Goal: Use online tool/utility: Utilize a website feature to perform a specific function

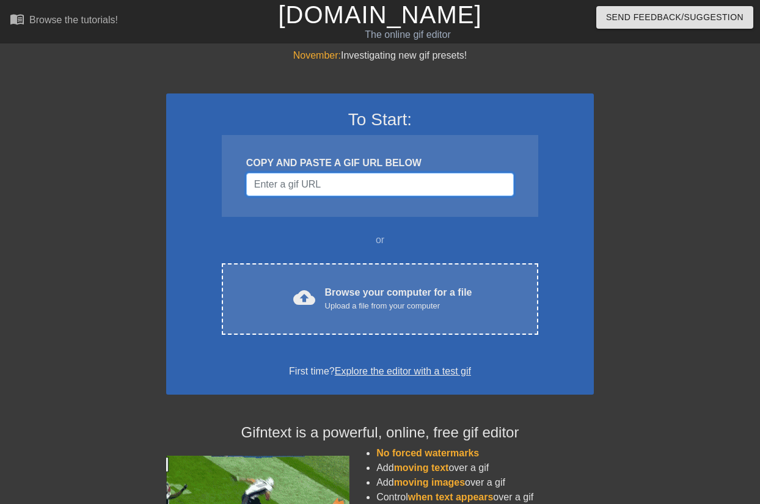
click at [341, 181] on input "Username" at bounding box center [380, 184] width 268 height 23
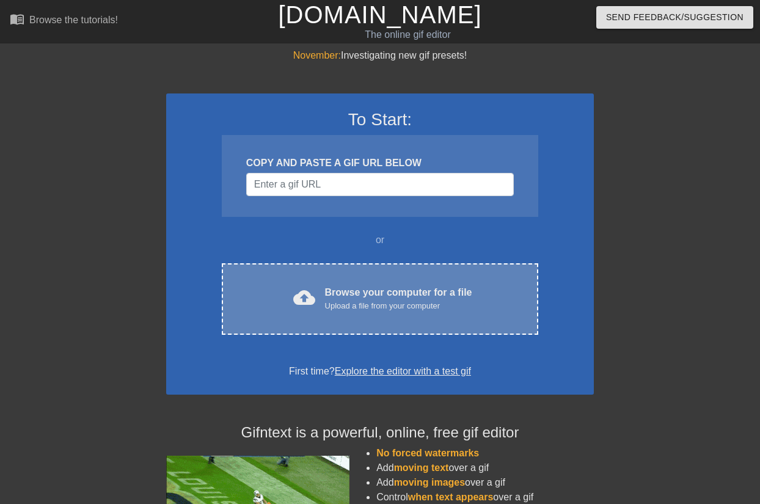
click at [389, 274] on div "cloud_upload Browse your computer for a file Upload a file from your computer C…" at bounding box center [380, 298] width 316 height 71
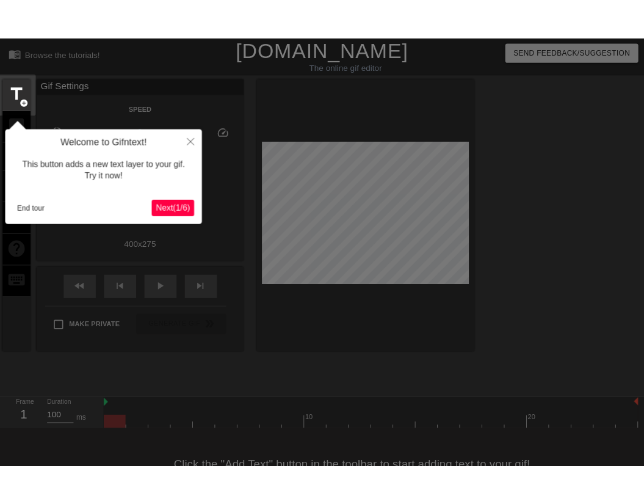
scroll to position [30, 0]
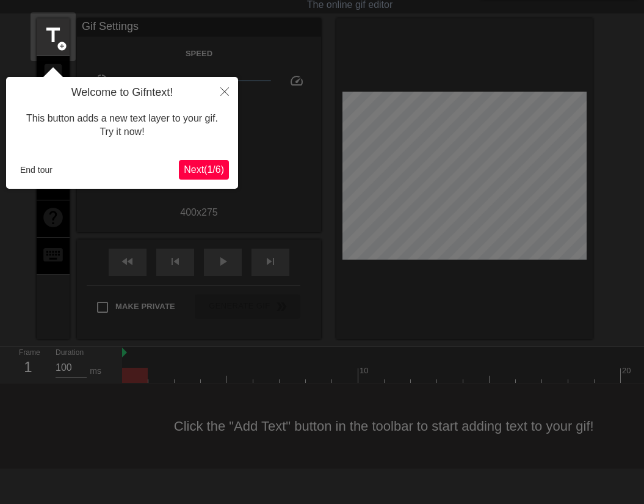
click at [214, 165] on span "Next ( 1 / 6 )" at bounding box center [204, 169] width 40 height 10
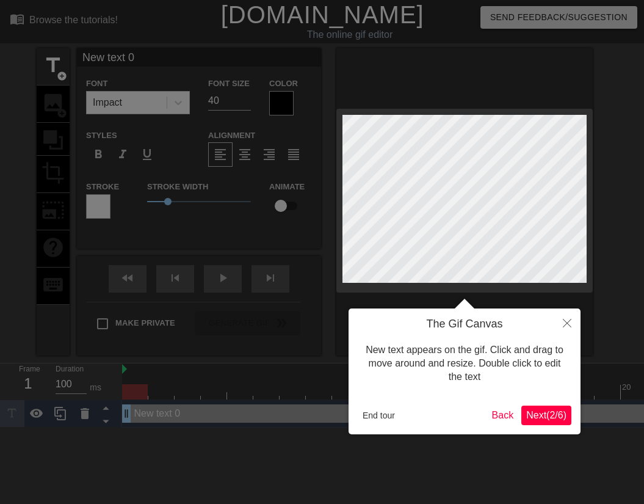
scroll to position [0, 0]
click at [555, 417] on span "Next ( 2 / 6 )" at bounding box center [547, 415] width 40 height 10
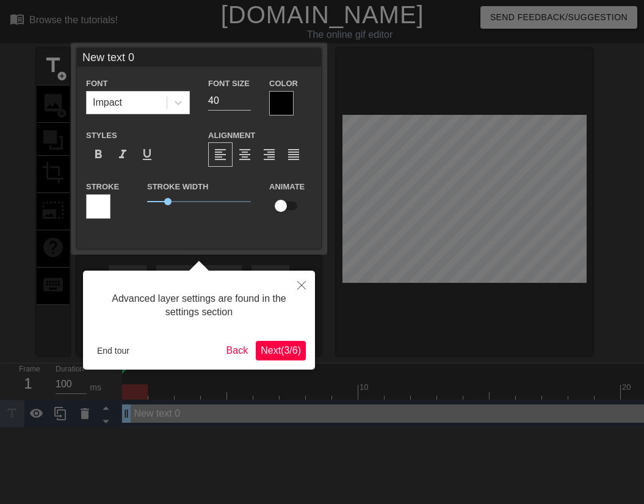
click at [289, 357] on button "Next ( 3 / 6 )" at bounding box center [281, 351] width 50 height 20
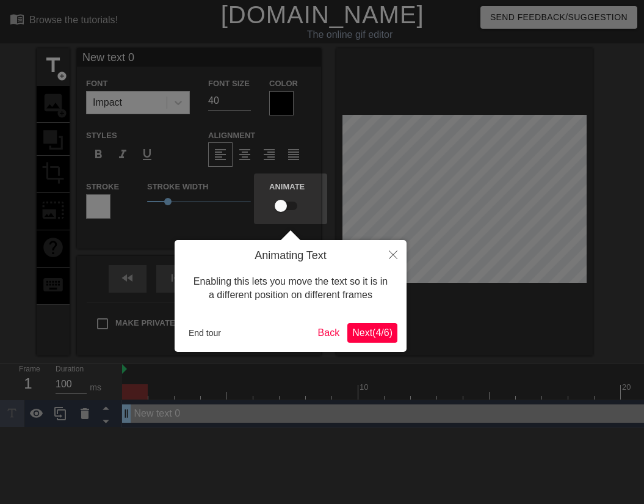
click at [370, 335] on span "Next ( 4 / 6 )" at bounding box center [372, 332] width 40 height 10
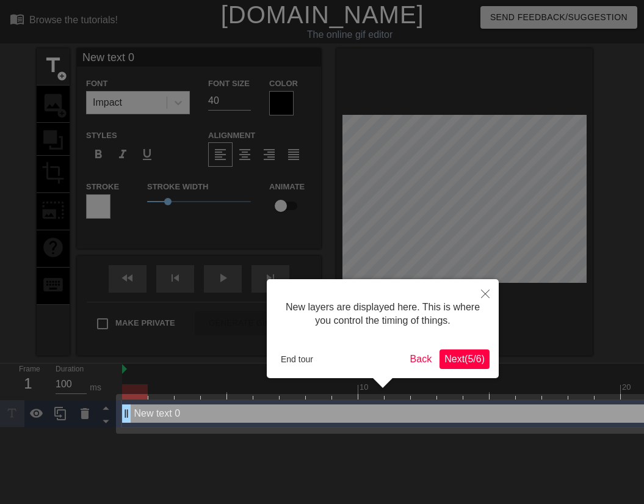
click at [469, 354] on span "Next ( 5 / 6 )" at bounding box center [465, 359] width 40 height 10
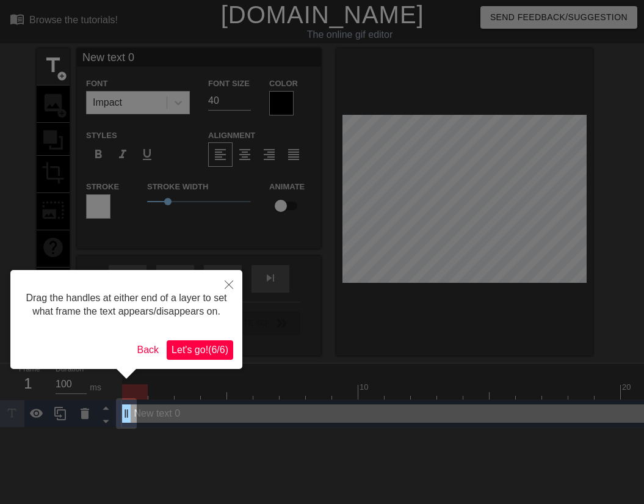
click at [221, 355] on span "Let's go! ( 6 / 6 )" at bounding box center [200, 350] width 57 height 10
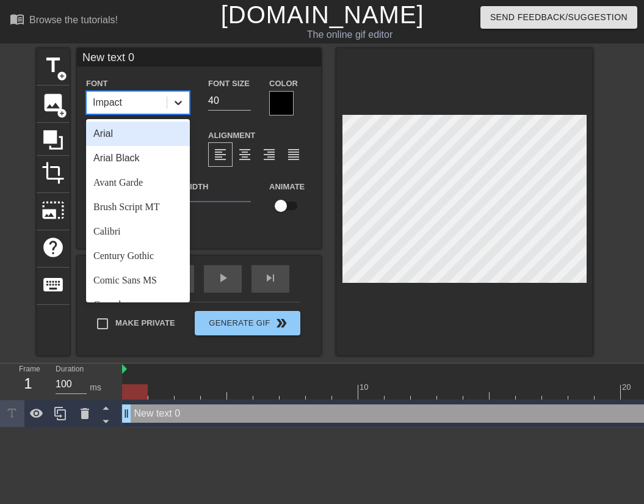
click at [169, 102] on div at bounding box center [178, 103] width 22 height 22
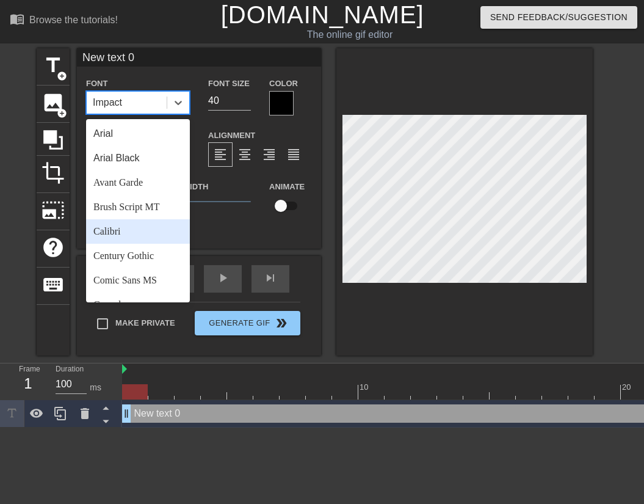
scroll to position [13, 0]
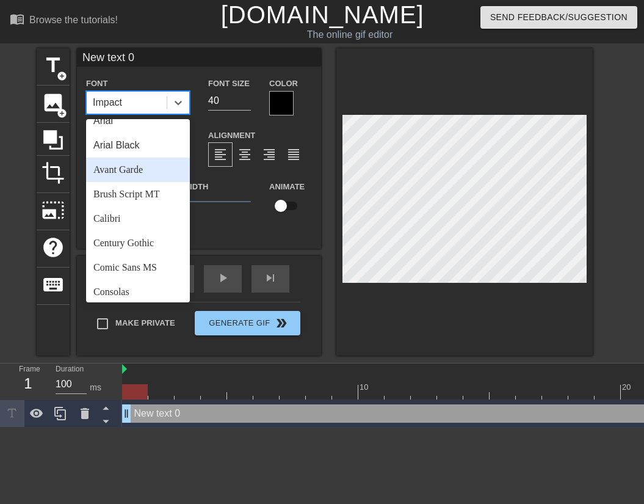
click at [141, 175] on div "Avant Garde" at bounding box center [138, 170] width 104 height 24
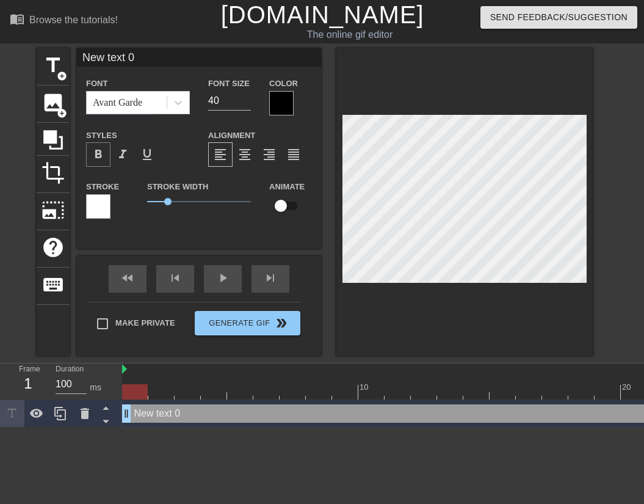
click at [101, 155] on span "format_bold" at bounding box center [98, 154] width 15 height 15
click at [189, 99] on div at bounding box center [178, 103] width 22 height 22
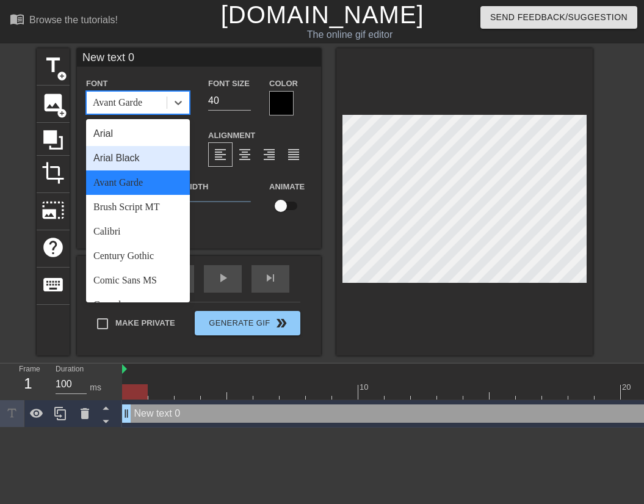
click at [151, 163] on div "Arial Black" at bounding box center [138, 158] width 104 height 24
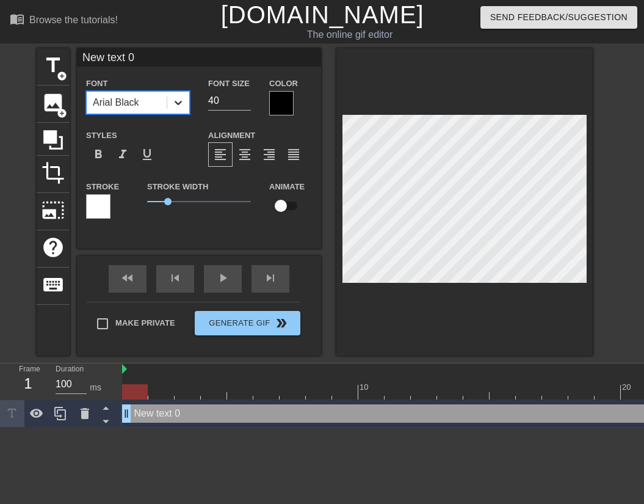
click at [186, 99] on div at bounding box center [178, 103] width 22 height 22
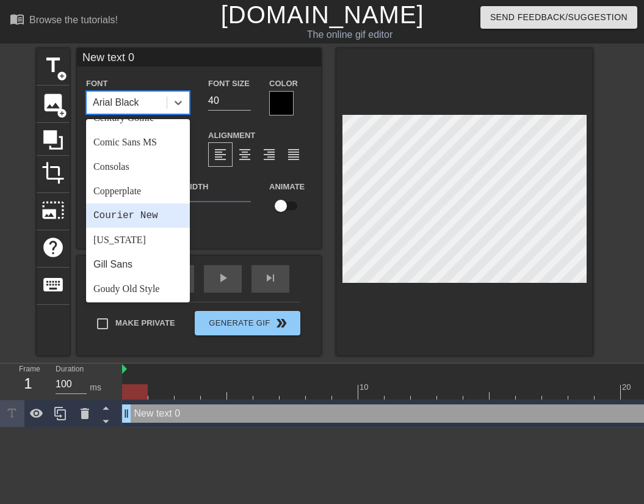
scroll to position [173, 0]
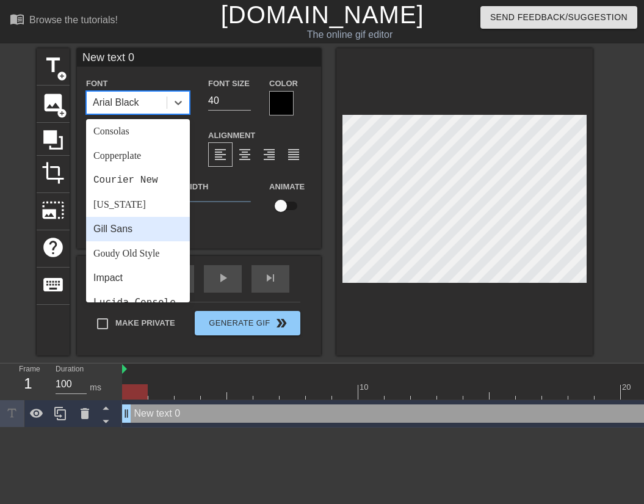
click at [147, 232] on div "Gill Sans" at bounding box center [138, 229] width 104 height 24
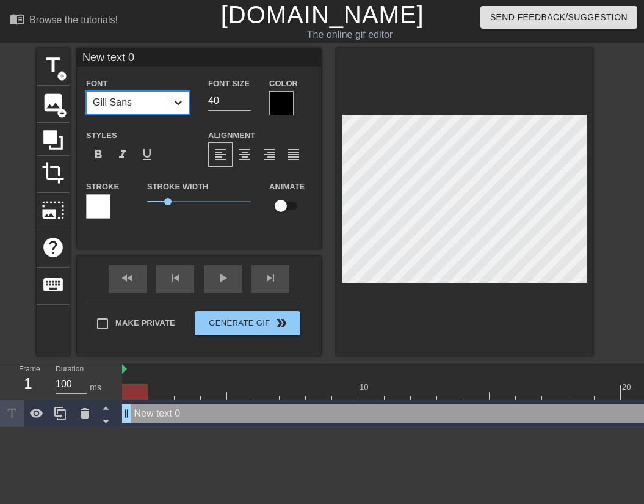
click at [180, 106] on icon at bounding box center [178, 103] width 12 height 12
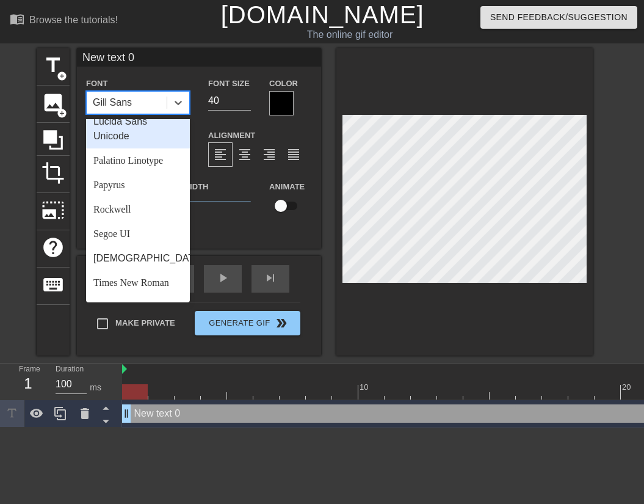
scroll to position [423, 0]
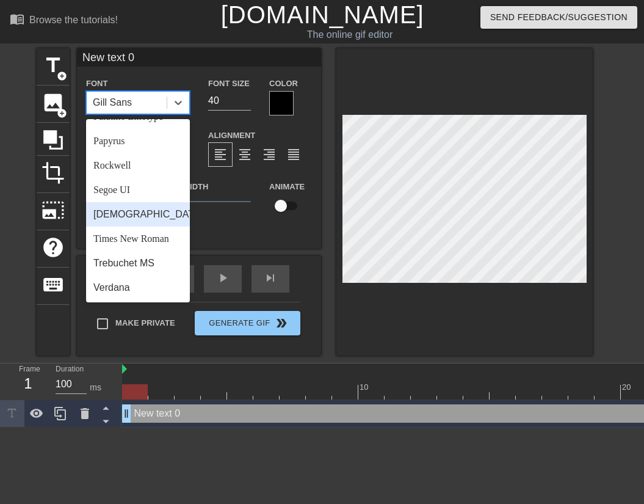
click at [128, 221] on div "[DEMOGRAPHIC_DATA]" at bounding box center [138, 214] width 104 height 24
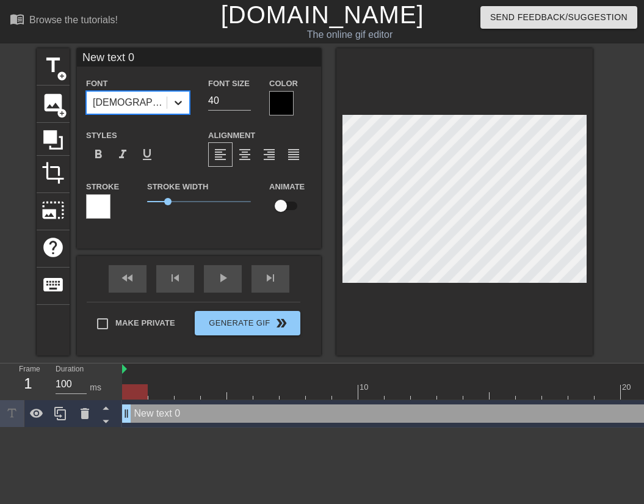
click at [184, 111] on div at bounding box center [178, 103] width 22 height 22
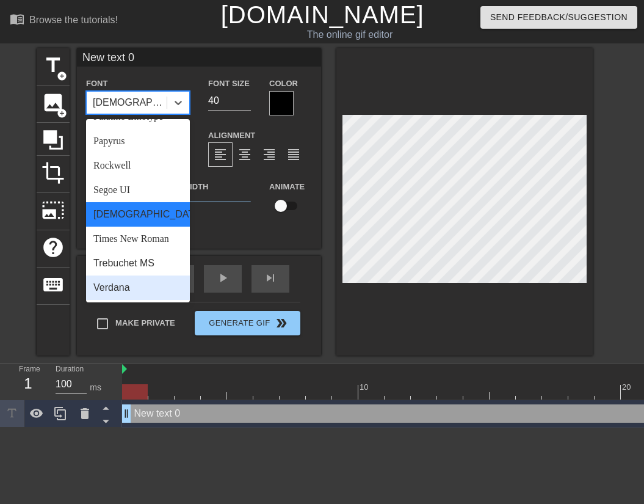
click at [133, 290] on div "Verdana" at bounding box center [138, 288] width 104 height 24
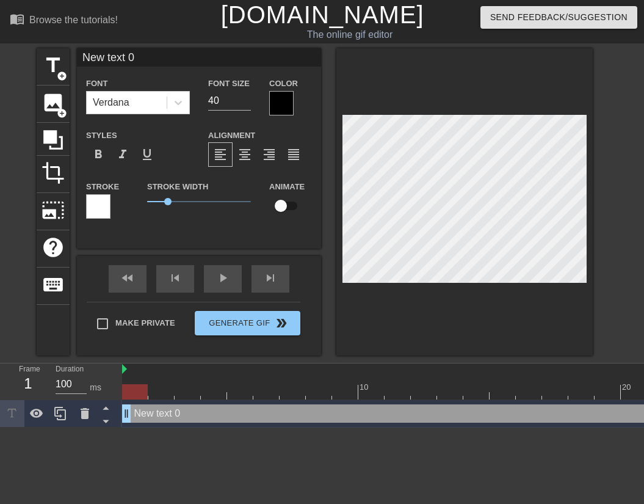
click at [202, 110] on div "Font Size 40" at bounding box center [229, 96] width 61 height 40
click at [226, 97] on input "40" at bounding box center [229, 101] width 43 height 20
type input "4"
type input "30"
click at [278, 106] on div at bounding box center [281, 103] width 24 height 24
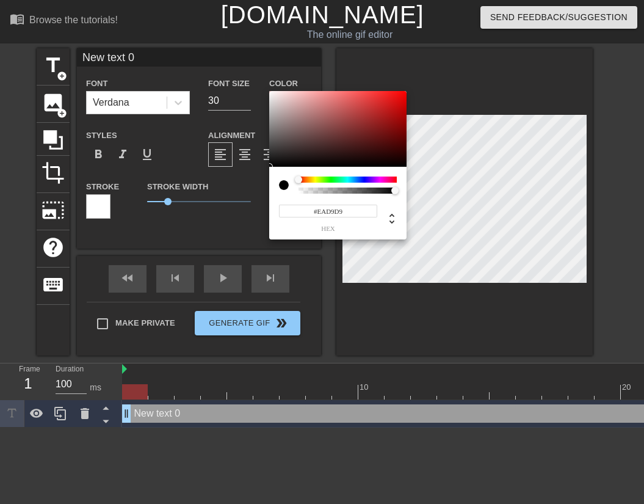
click at [280, 97] on div at bounding box center [337, 129] width 137 height 76
click at [274, 92] on div at bounding box center [337, 129] width 137 height 76
type input "#FFFFFF"
drag, startPoint x: 272, startPoint y: 92, endPoint x: 257, endPoint y: 90, distance: 15.4
click at [257, 90] on div "#FFFFFF hex" at bounding box center [322, 252] width 644 height 504
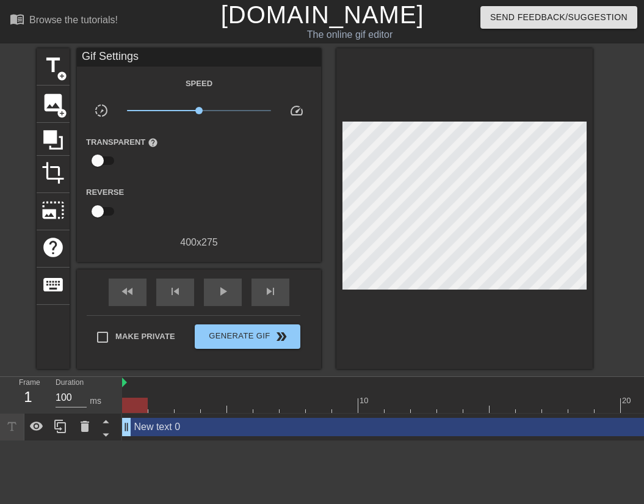
click at [100, 78] on div "Speed" at bounding box center [199, 83] width 244 height 15
click at [54, 68] on span "title" at bounding box center [53, 65] width 23 height 23
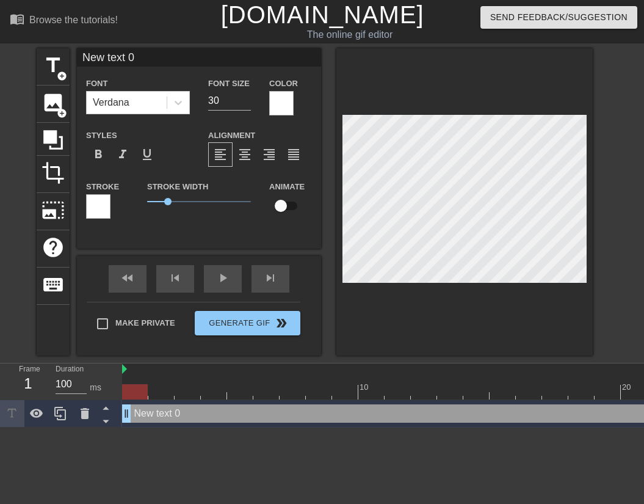
click at [101, 202] on div at bounding box center [98, 206] width 24 height 24
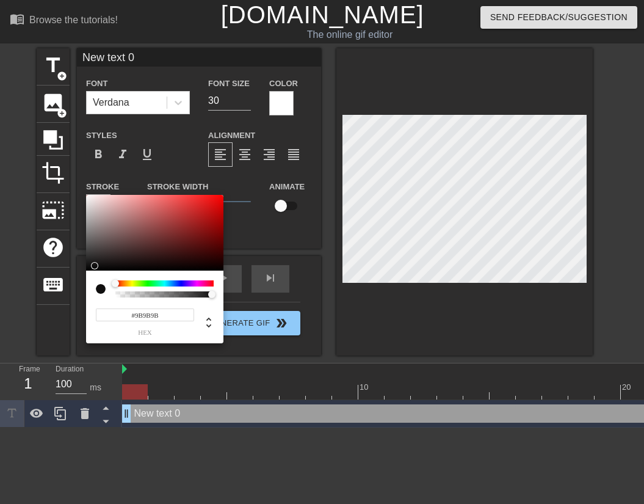
type input "#000000"
drag, startPoint x: 116, startPoint y: 244, endPoint x: 77, endPoint y: 281, distance: 54.0
click at [77, 281] on div "#000000 hex" at bounding box center [322, 252] width 644 height 504
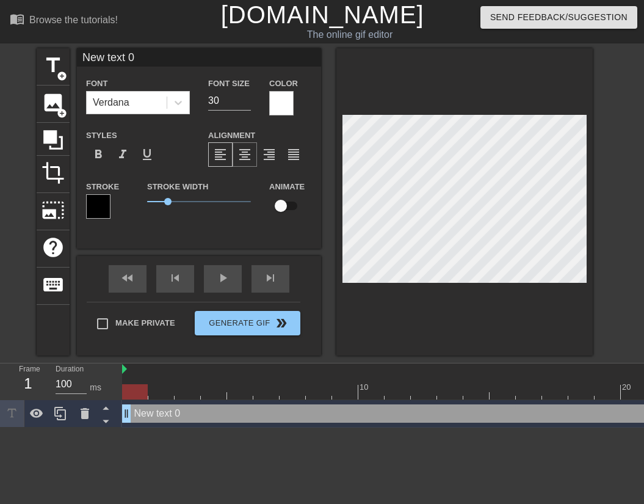
click at [250, 156] on span "format_align_center" at bounding box center [245, 154] width 15 height 15
drag, startPoint x: 171, startPoint y: 202, endPoint x: 152, endPoint y: 208, distance: 19.9
click at [152, 208] on span "0.25" at bounding box center [199, 201] width 104 height 15
drag, startPoint x: 155, startPoint y: 203, endPoint x: 131, endPoint y: 210, distance: 24.9
click at [131, 210] on div "Stroke Stroke Width 0 Animate" at bounding box center [199, 204] width 244 height 51
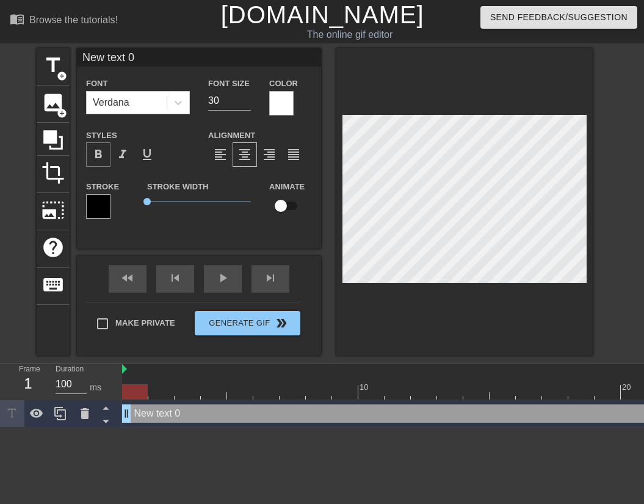
click at [100, 157] on span "format_bold" at bounding box center [98, 154] width 15 height 15
drag, startPoint x: 144, startPoint y: 200, endPoint x: 180, endPoint y: 205, distance: 35.7
click at [180, 205] on span "1.55" at bounding box center [179, 201] width 7 height 7
type input "A"
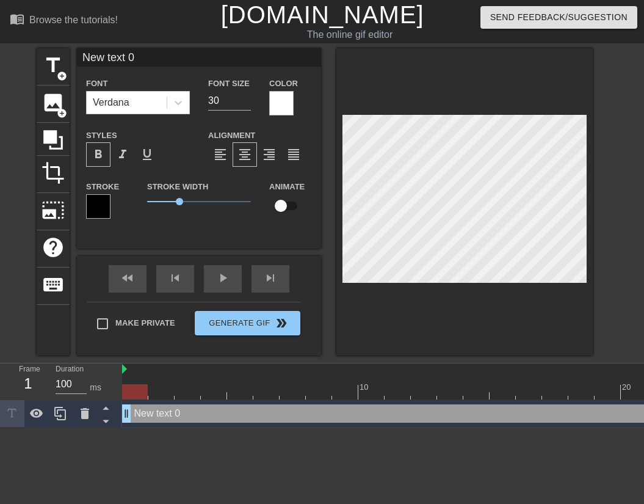
type textarea "A"
type input "AE"
type textarea "AE"
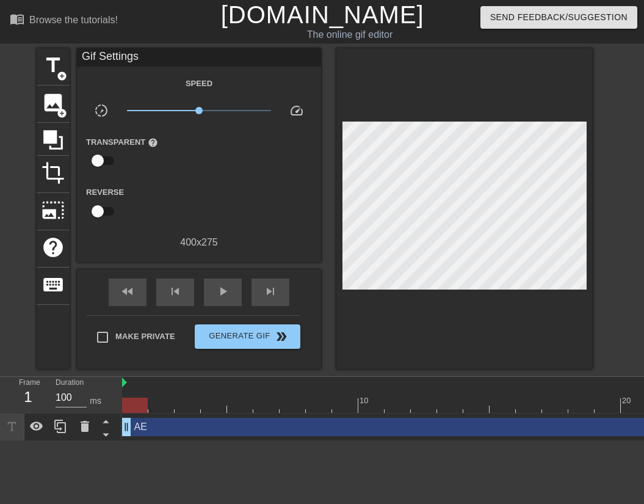
click at [319, 441] on html "menu_book Browse the tutorials! [DOMAIN_NAME] The online gif editor Send Feedba…" at bounding box center [322, 220] width 644 height 441
click at [144, 431] on div "AE drag_handle drag_handle" at bounding box center [437, 427] width 630 height 18
click at [144, 441] on html "menu_book Browse the tutorials! [DOMAIN_NAME] The online gif editor Send Feedba…" at bounding box center [322, 220] width 644 height 441
click at [164, 401] on div at bounding box center [437, 405] width 630 height 15
click at [278, 405] on div at bounding box center [437, 405] width 630 height 15
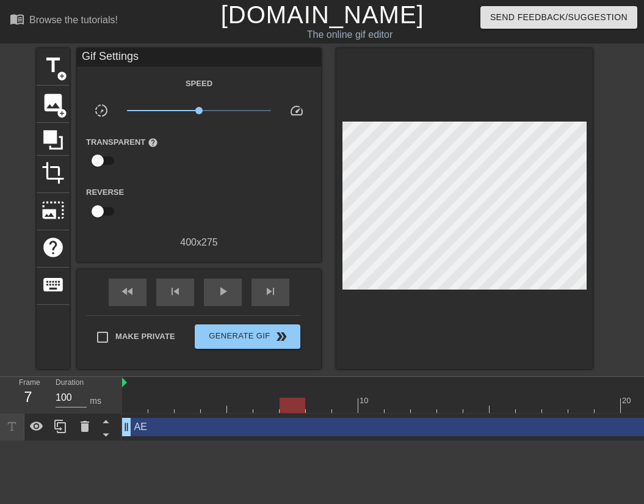
click at [296, 404] on div at bounding box center [437, 405] width 630 height 15
click at [333, 404] on div at bounding box center [437, 405] width 630 height 15
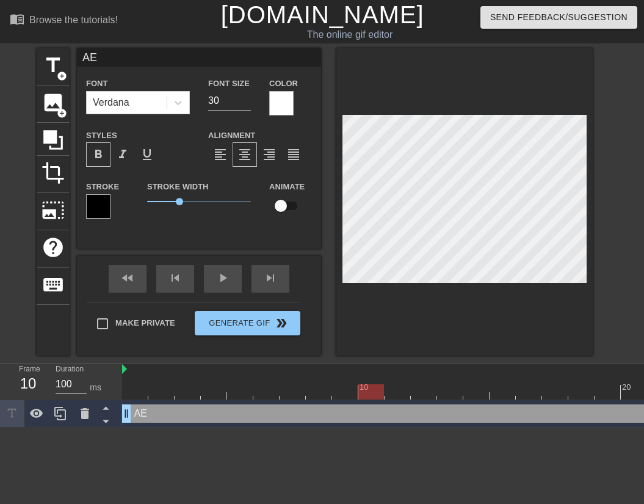
click at [374, 381] on div "10" at bounding box center [372, 383] width 26 height 15
click at [401, 393] on div at bounding box center [437, 391] width 630 height 15
click at [449, 398] on div at bounding box center [437, 391] width 630 height 15
click at [417, 397] on div at bounding box center [437, 391] width 630 height 15
click at [392, 394] on div at bounding box center [437, 391] width 630 height 15
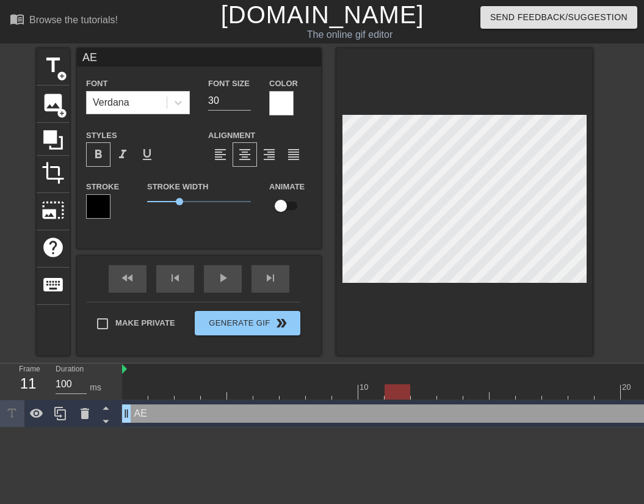
click at [141, 393] on div at bounding box center [437, 391] width 630 height 15
click at [282, 210] on input "checkbox" at bounding box center [281, 205] width 70 height 23
click at [258, 194] on input "checkbox" at bounding box center [293, 205] width 70 height 23
click at [246, 194] on input "checkbox" at bounding box center [281, 205] width 70 height 23
checkbox input "true"
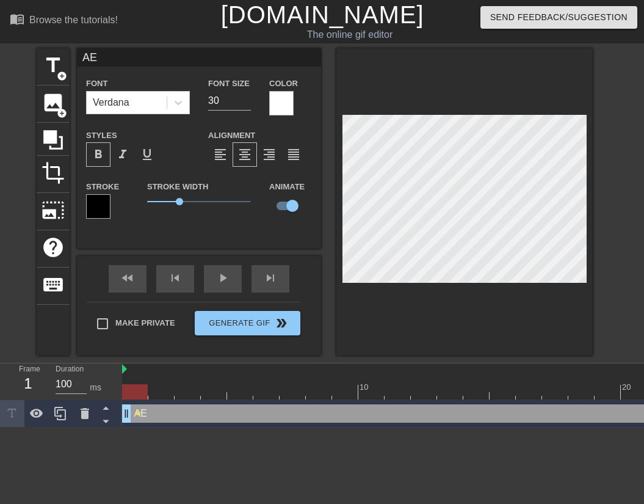
click at [203, 393] on div at bounding box center [437, 391] width 630 height 15
click at [200, 428] on html "menu_book Browse the tutorials! [DOMAIN_NAME] The online gif editor Send Feedba…" at bounding box center [322, 214] width 644 height 428
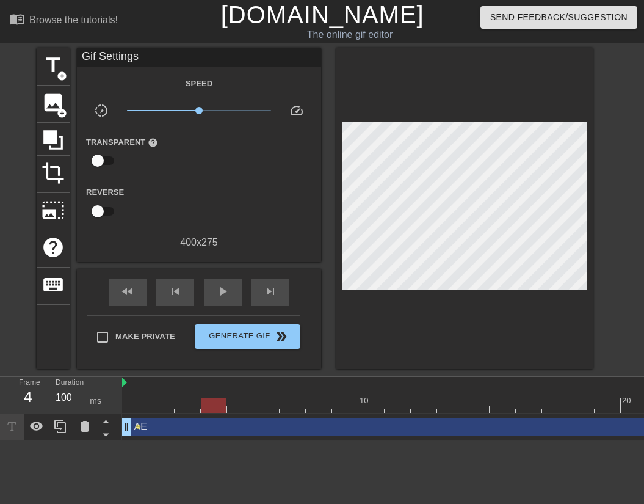
click at [155, 411] on div at bounding box center [437, 405] width 630 height 15
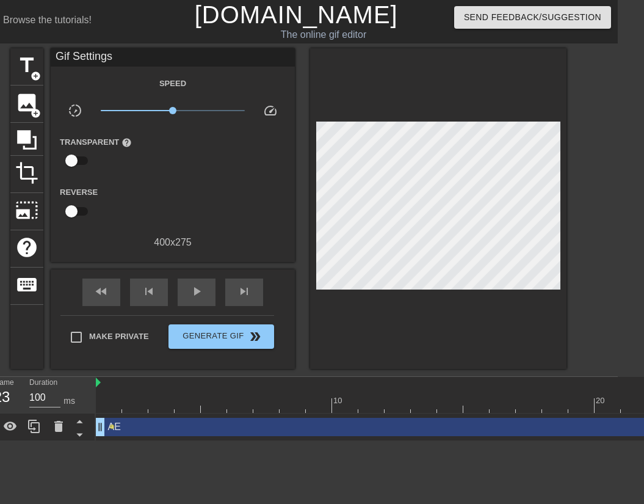
scroll to position [0, 31]
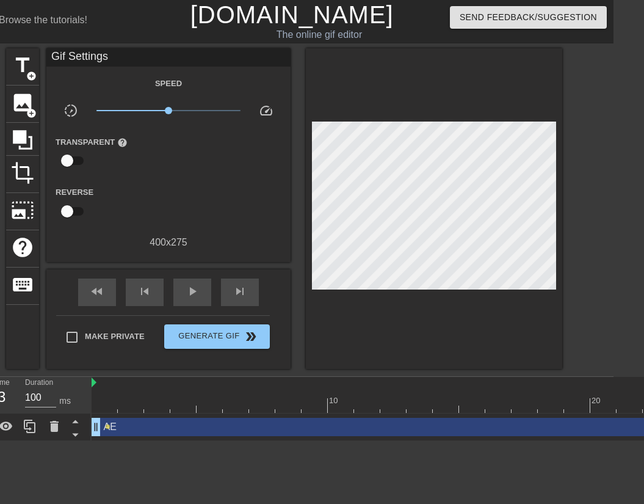
click at [184, 422] on div "AE drag_handle drag_handle" at bounding box center [407, 427] width 630 height 18
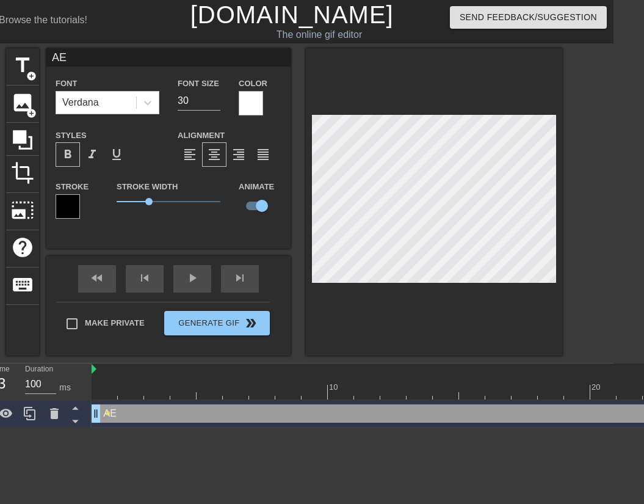
click at [389, 426] on div "AE drag_handle drag_handle lens lens" at bounding box center [407, 413] width 630 height 27
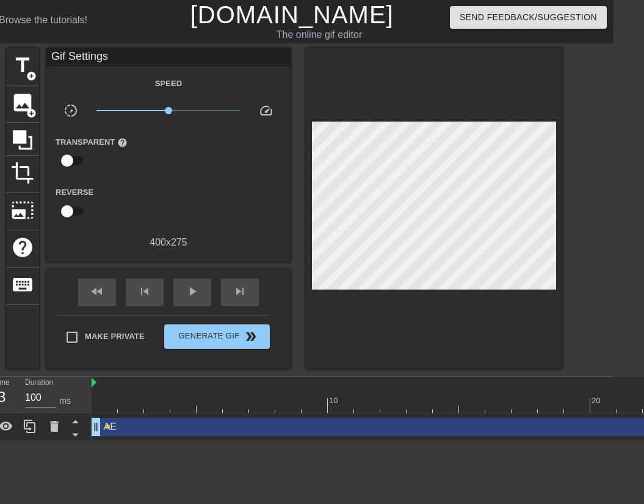
click at [131, 393] on div at bounding box center [131, 396] width 26 height 15
click at [108, 396] on div at bounding box center [105, 396] width 26 height 15
click at [160, 412] on div at bounding box center [157, 405] width 26 height 15
click at [350, 407] on div at bounding box center [407, 405] width 630 height 15
click at [369, 407] on div at bounding box center [407, 405] width 630 height 15
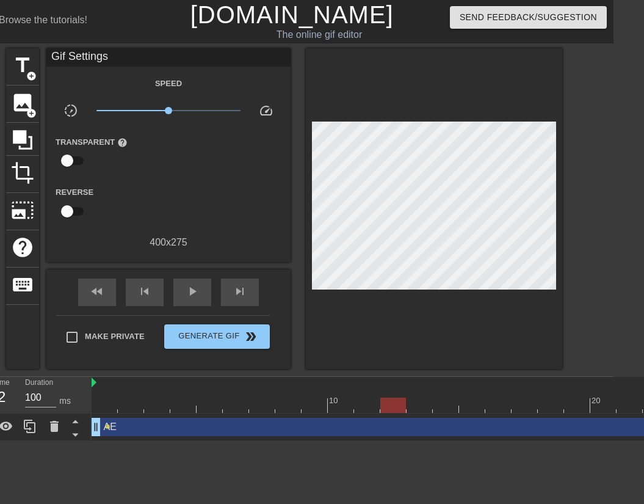
click at [396, 405] on div at bounding box center [407, 405] width 630 height 15
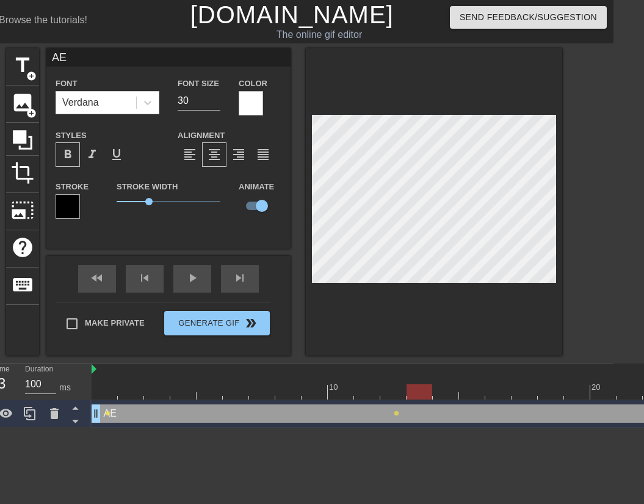
click at [418, 393] on div at bounding box center [407, 391] width 630 height 15
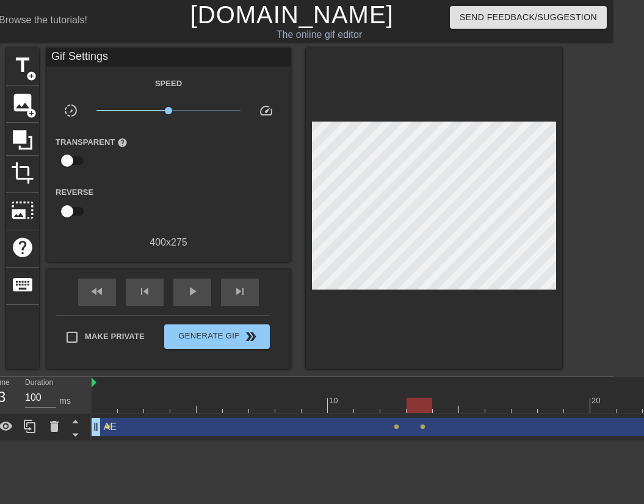
click at [421, 441] on html "menu_book Browse the tutorials! [DOMAIN_NAME] The online gif editor Send Feedba…" at bounding box center [291, 220] width 644 height 441
click at [442, 407] on div at bounding box center [407, 405] width 630 height 15
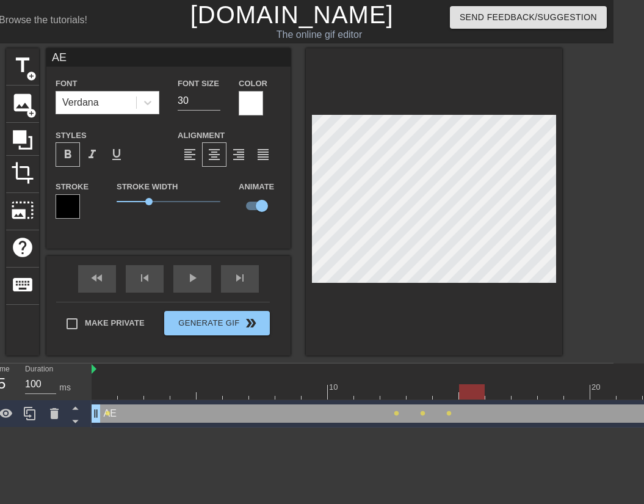
click at [477, 395] on div at bounding box center [407, 391] width 630 height 15
click at [106, 389] on div at bounding box center [407, 391] width 630 height 15
click at [103, 389] on div at bounding box center [105, 391] width 26 height 15
click at [153, 395] on div at bounding box center [407, 391] width 630 height 15
click at [187, 389] on div at bounding box center [407, 391] width 630 height 15
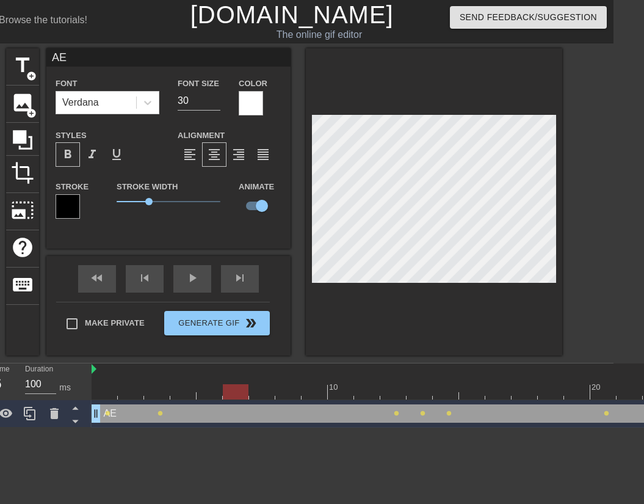
click at [224, 393] on div at bounding box center [407, 391] width 630 height 15
click at [255, 394] on div at bounding box center [407, 391] width 630 height 15
click at [292, 390] on div at bounding box center [407, 391] width 630 height 15
click at [316, 392] on div at bounding box center [407, 391] width 630 height 15
click at [346, 390] on div at bounding box center [407, 391] width 630 height 15
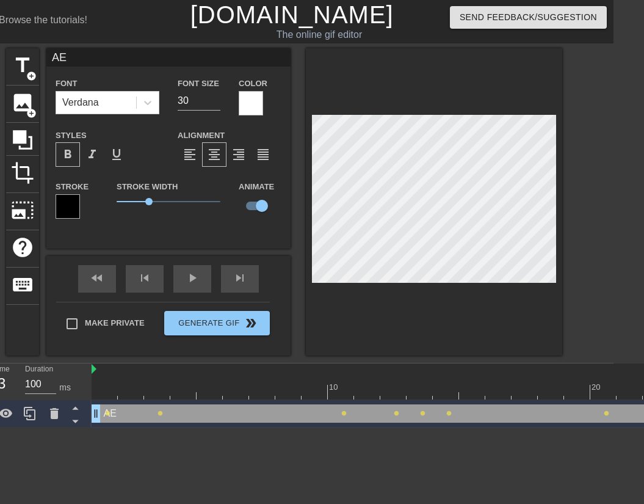
click at [197, 428] on html "menu_book Browse the tutorials! [DOMAIN_NAME] The online gif editor Send Feedba…" at bounding box center [291, 214] width 644 height 428
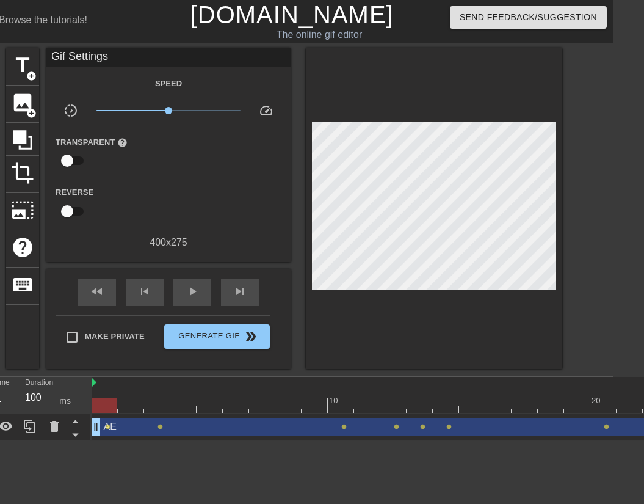
click at [108, 393] on div at bounding box center [105, 396] width 26 height 15
click at [349, 392] on div "10" at bounding box center [341, 396] width 26 height 15
click at [406, 394] on div at bounding box center [394, 396] width 26 height 15
click at [460, 396] on div at bounding box center [472, 396] width 26 height 15
click at [444, 395] on div at bounding box center [446, 396] width 26 height 15
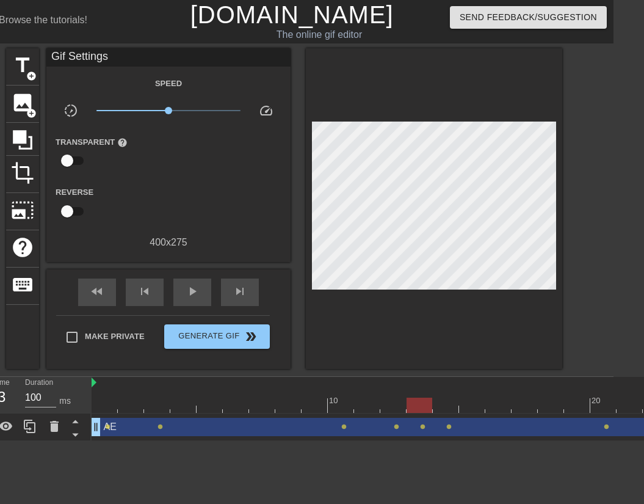
click at [417, 391] on div at bounding box center [420, 396] width 26 height 15
click at [28, 62] on span "title" at bounding box center [22, 65] width 23 height 23
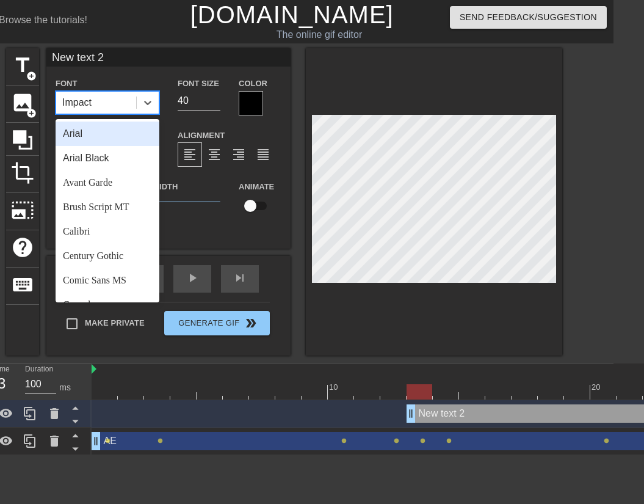
click at [91, 100] on div "Impact" at bounding box center [96, 103] width 80 height 22
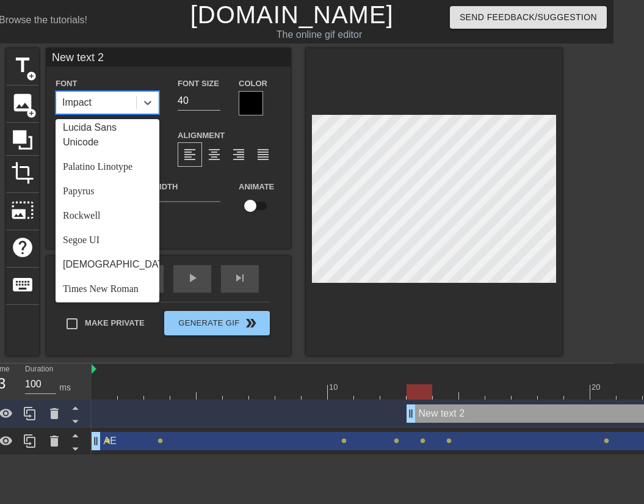
scroll to position [423, 0]
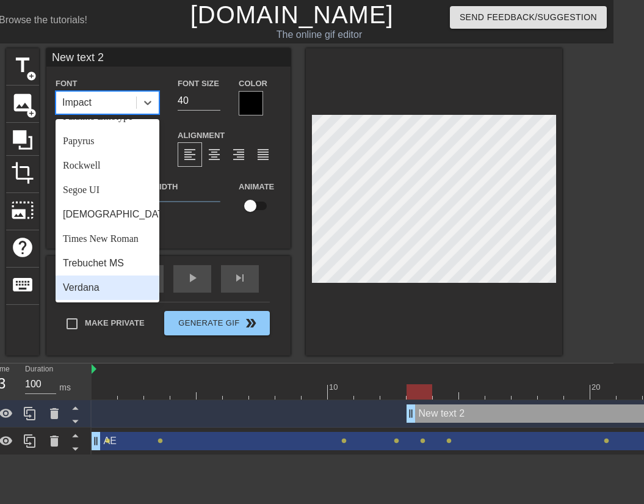
click at [93, 290] on div "Verdana" at bounding box center [108, 288] width 104 height 24
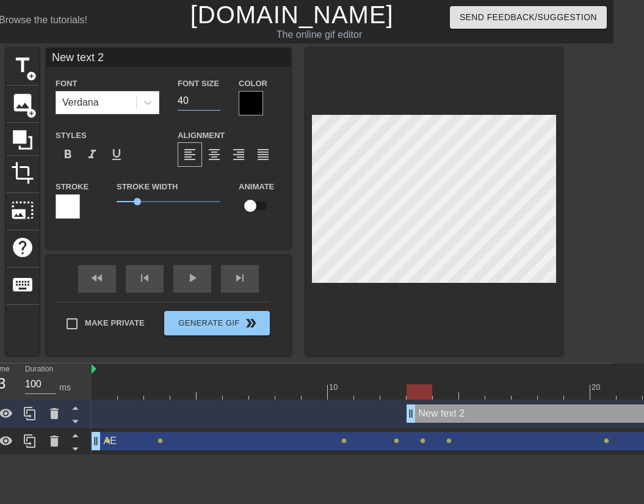
click at [200, 97] on input "40" at bounding box center [199, 101] width 43 height 20
drag, startPoint x: 200, startPoint y: 97, endPoint x: 139, endPoint y: 97, distance: 61.1
click at [139, 97] on div "Font Verdana Font Size 40 Color" at bounding box center [168, 96] width 244 height 40
type input "25"
click at [71, 156] on span "format_bold" at bounding box center [67, 154] width 15 height 15
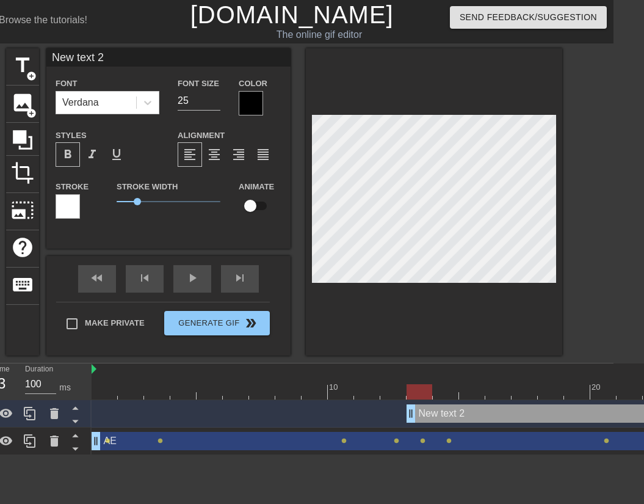
click at [248, 114] on div at bounding box center [251, 103] width 24 height 24
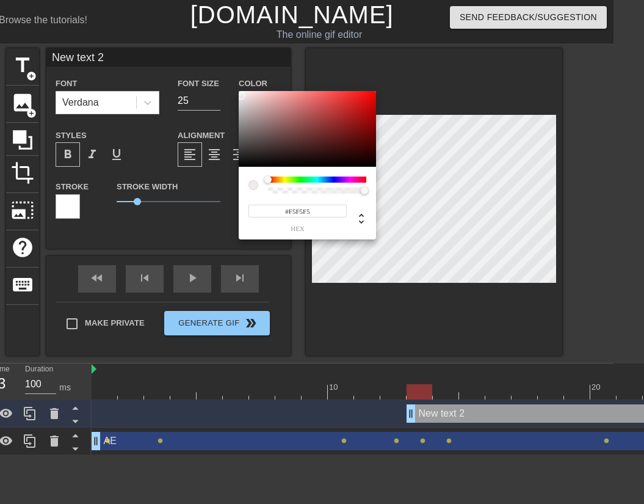
type input "#FFFFFF"
drag, startPoint x: 264, startPoint y: 123, endPoint x: 217, endPoint y: 70, distance: 71.0
click at [217, 70] on div "#FFFFFF hex" at bounding box center [322, 252] width 644 height 504
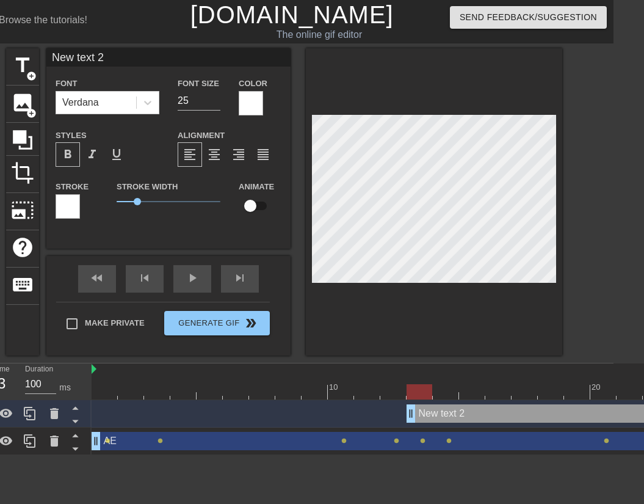
click at [72, 206] on div at bounding box center [68, 206] width 24 height 24
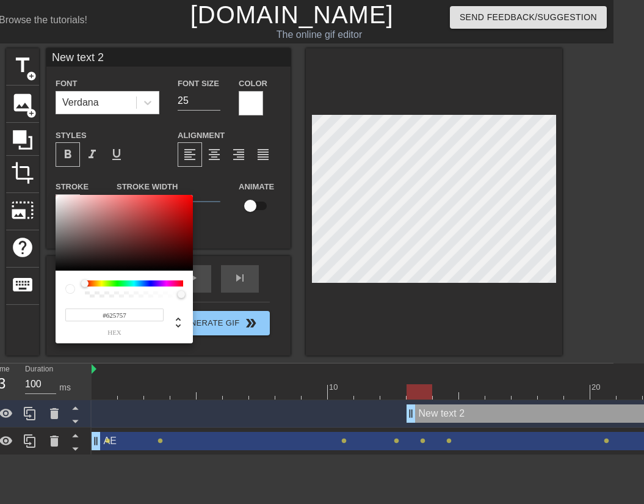
type input "#000000"
drag, startPoint x: 73, startPoint y: 235, endPoint x: 45, endPoint y: 305, distance: 75.4
click at [45, 305] on div "#000000 hex" at bounding box center [322, 252] width 644 height 504
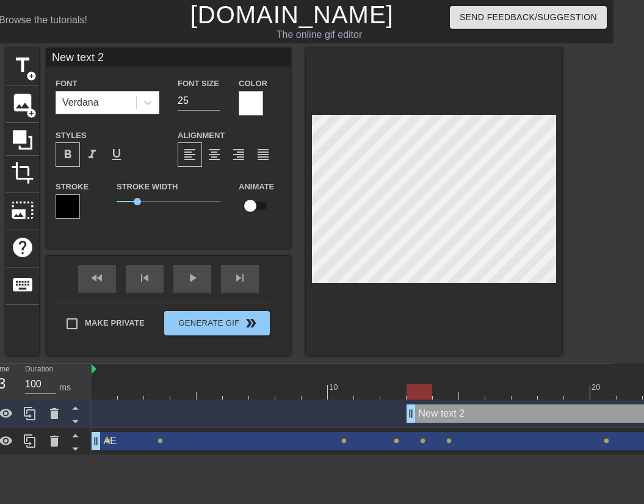
type input "T"
type textarea "T"
type input "Te"
type textarea "Te"
type input "Tea"
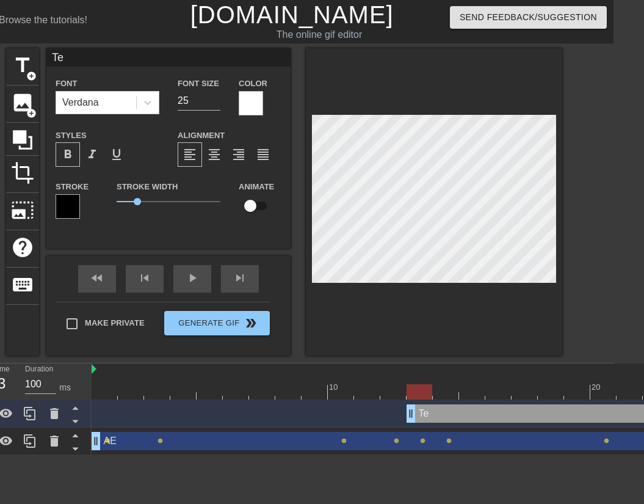
type textarea "Tea"
type input "Team"
type textarea "Team"
type input "Team"
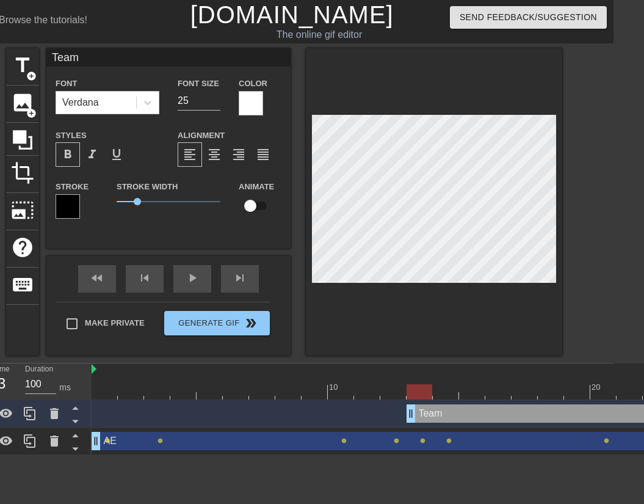
type textarea "Team"
type input "Team S"
type textarea "Team S"
type input "Team So"
type textarea "Team So"
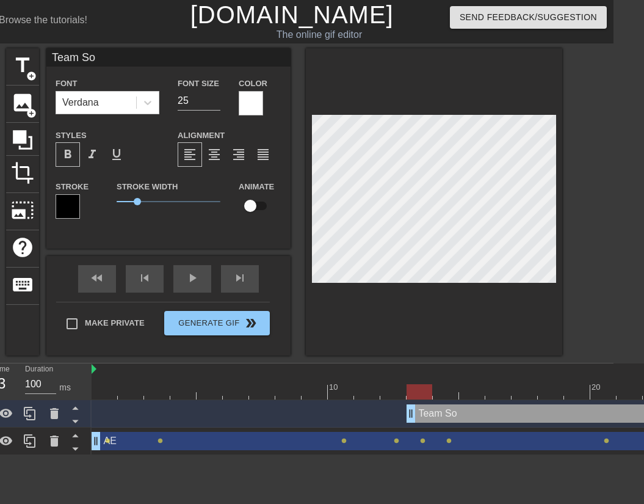
type input "Team Sos"
type textarea "Team Sos"
type input "Team Sosm"
type textarea "Team Sosm"
type input "Team Sosme"
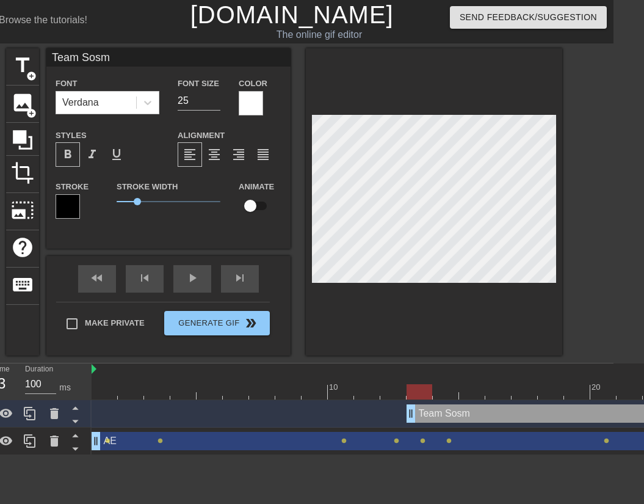
type textarea "Team Sosme"
type input "Team Sosmed"
type textarea "Team Sosmed"
click at [221, 153] on span "format_align_center" at bounding box center [214, 154] width 15 height 15
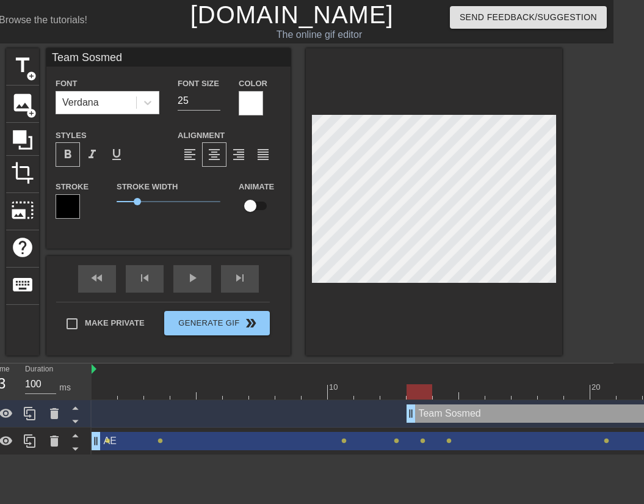
type input "Team Sosmed"
type textarea "Team Sosmed"
drag, startPoint x: 135, startPoint y: 202, endPoint x: 145, endPoint y: 203, distance: 9.8
click at [145, 203] on span "1.35" at bounding box center [144, 201] width 7 height 7
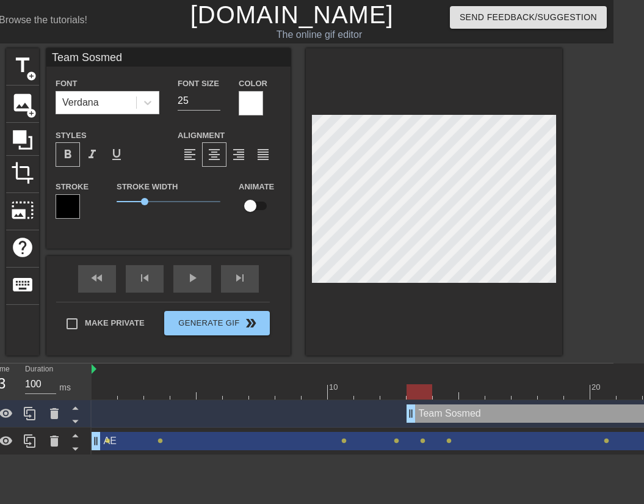
scroll to position [0, 1]
click at [186, 100] on input "25" at bounding box center [199, 101] width 43 height 20
drag, startPoint x: 186, startPoint y: 100, endPoint x: 153, endPoint y: 100, distance: 32.4
click at [153, 100] on div "Font Verdana Font Size 25 Color" at bounding box center [168, 96] width 244 height 40
click at [190, 104] on input "25" at bounding box center [199, 101] width 43 height 20
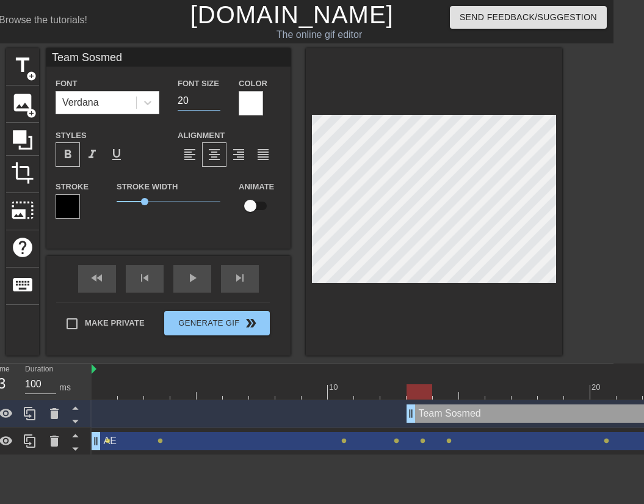
type input "20"
drag, startPoint x: 148, startPoint y: 203, endPoint x: 141, endPoint y: 203, distance: 6.7
click at [141, 203] on span "1.2" at bounding box center [169, 201] width 104 height 15
click at [577, 224] on div "title add_circle image add_circle crop photo_size_select_large help keyboard Te…" at bounding box center [291, 201] width 644 height 307
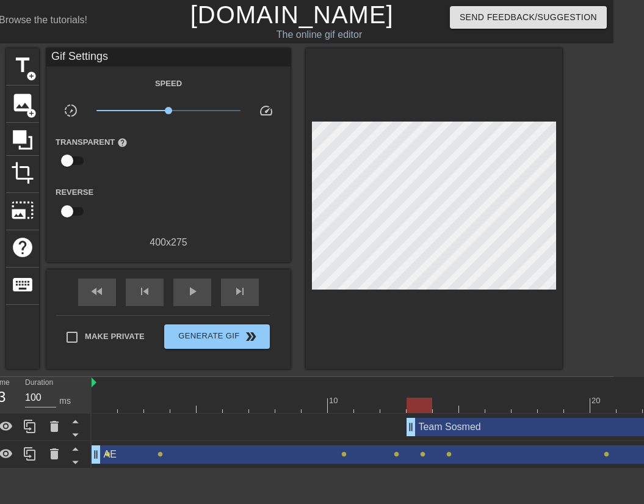
click at [432, 469] on html "menu_book Browse the tutorials! [DOMAIN_NAME] The online gif editor Send Feedba…" at bounding box center [291, 234] width 644 height 469
click at [416, 398] on div at bounding box center [420, 405] width 26 height 15
click at [453, 401] on div at bounding box center [407, 405] width 630 height 15
click at [467, 403] on div at bounding box center [407, 405] width 630 height 15
click at [501, 401] on div at bounding box center [407, 405] width 630 height 15
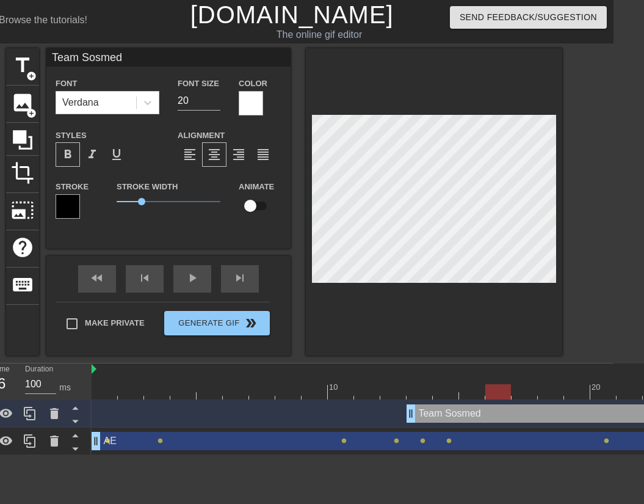
click at [254, 208] on input "checkbox" at bounding box center [251, 205] width 70 height 23
checkbox input "true"
click at [412, 378] on div at bounding box center [420, 383] width 26 height 15
click at [501, 399] on div at bounding box center [407, 391] width 630 height 15
click at [467, 382] on div at bounding box center [472, 383] width 26 height 15
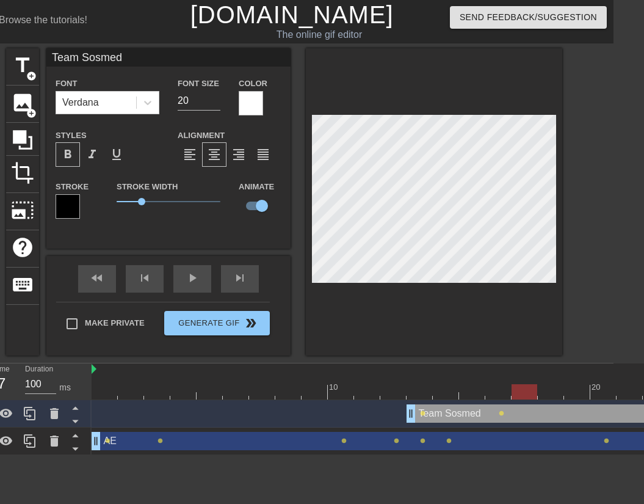
click at [525, 389] on div at bounding box center [407, 391] width 630 height 15
click at [553, 390] on div at bounding box center [407, 391] width 630 height 15
click at [573, 398] on div at bounding box center [407, 391] width 630 height 15
click at [598, 397] on div at bounding box center [407, 391] width 630 height 15
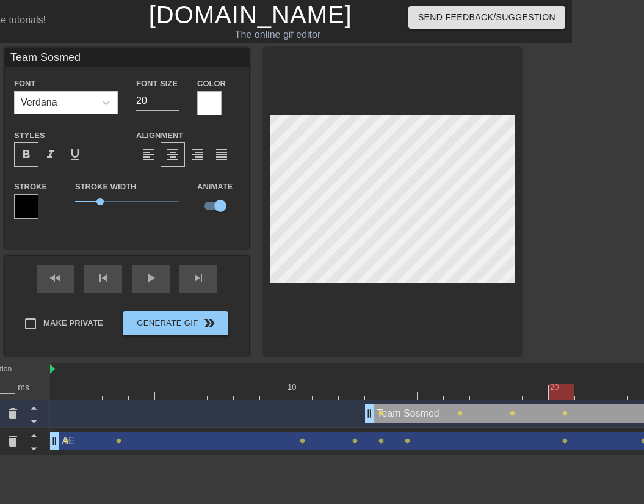
scroll to position [0, 111]
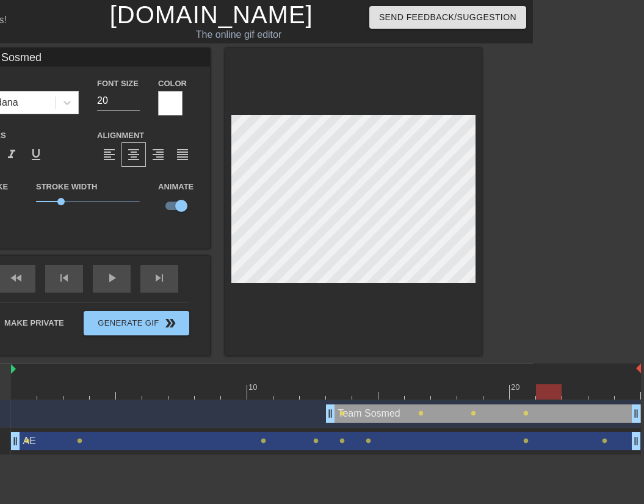
click at [552, 389] on div at bounding box center [326, 391] width 630 height 15
click at [583, 393] on div at bounding box center [326, 391] width 630 height 15
click at [605, 389] on div at bounding box center [326, 391] width 630 height 15
click at [576, 388] on div at bounding box center [326, 391] width 630 height 15
click at [602, 393] on div at bounding box center [326, 391] width 630 height 15
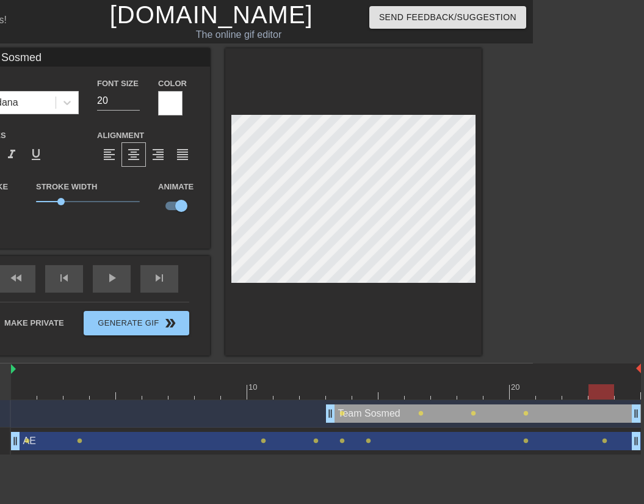
click at [569, 387] on div at bounding box center [326, 391] width 630 height 15
click at [530, 390] on div at bounding box center [326, 391] width 630 height 15
type input "AE"
type input "30"
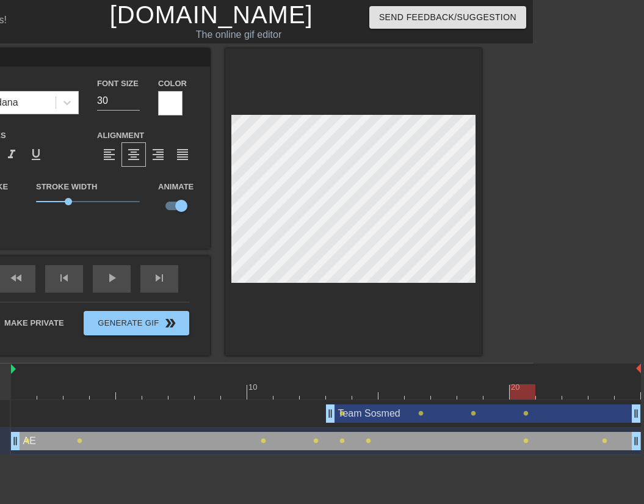
click at [604, 393] on div at bounding box center [326, 391] width 630 height 15
click at [470, 391] on div at bounding box center [326, 391] width 630 height 15
click at [363, 396] on div at bounding box center [326, 391] width 630 height 15
click at [521, 394] on div at bounding box center [326, 391] width 630 height 15
click at [605, 388] on div at bounding box center [326, 391] width 630 height 15
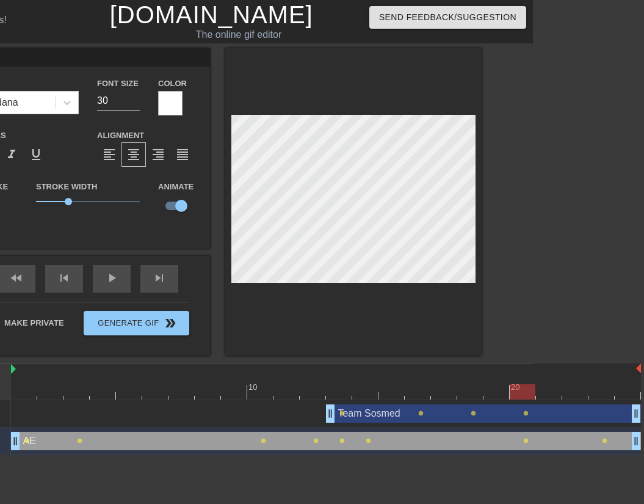
click at [530, 384] on div at bounding box center [326, 391] width 630 height 15
click at [627, 391] on div at bounding box center [326, 391] width 630 height 15
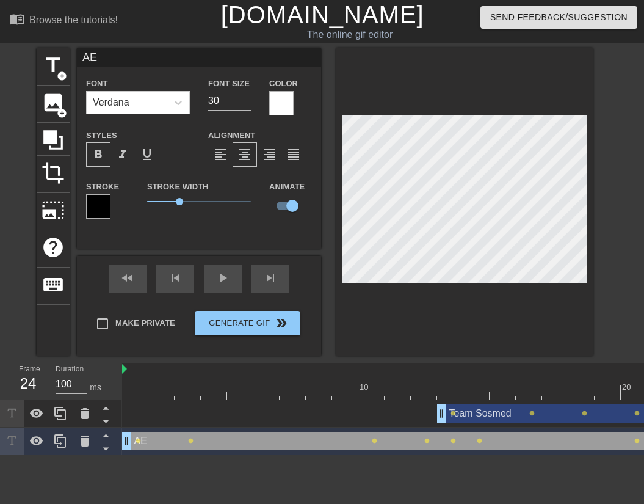
click at [131, 385] on div at bounding box center [437, 391] width 630 height 15
click at [14, 235] on div "title add_circle image add_circle crop photo_size_select_large help keyboard AE…" at bounding box center [322, 201] width 644 height 307
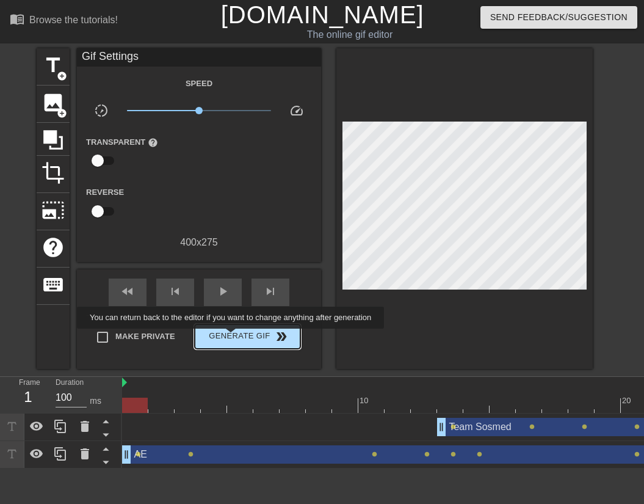
click at [239, 337] on span "Generate Gif double_arrow" at bounding box center [248, 336] width 96 height 15
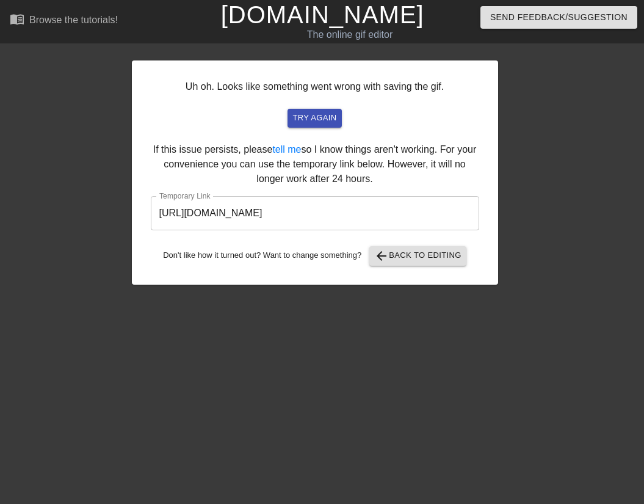
click at [312, 107] on div "Uh oh. Looks like something went wrong with saving the gif. try again If this i…" at bounding box center [315, 172] width 367 height 224
click at [317, 119] on span "try again" at bounding box center [315, 118] width 44 height 14
click at [331, 213] on input "[URL][DOMAIN_NAME]" at bounding box center [315, 213] width 329 height 34
